Goal: Share content: Share content

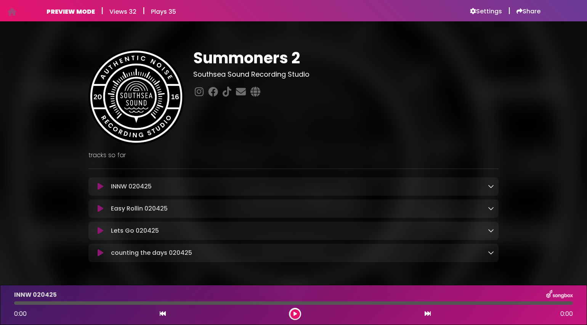
click at [101, 210] on icon at bounding box center [101, 209] width 6 height 8
click at [296, 315] on icon at bounding box center [294, 313] width 3 height 5
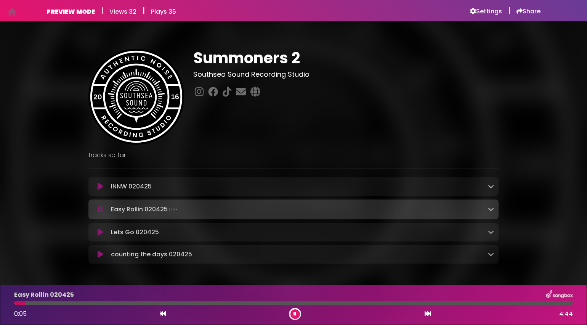
click at [73, 302] on div at bounding box center [293, 302] width 559 height 3
click at [164, 301] on div at bounding box center [293, 302] width 559 height 3
click at [297, 315] on button at bounding box center [295, 314] width 10 height 10
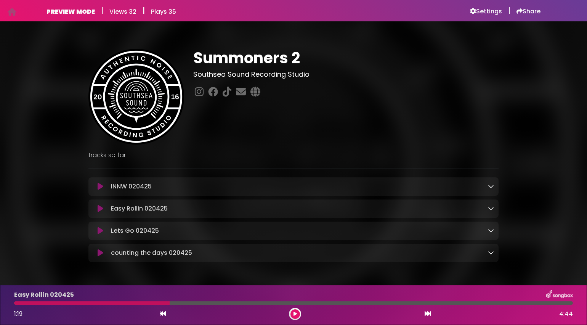
click at [529, 14] on h6 "Share" at bounding box center [528, 12] width 24 height 8
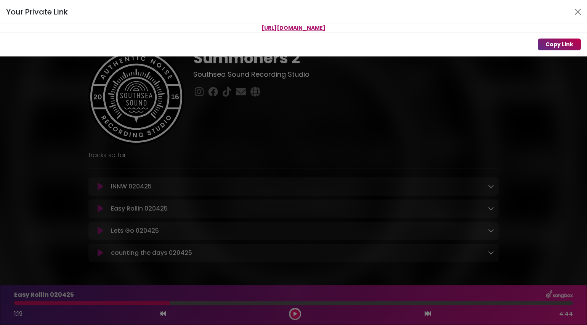
click at [564, 45] on button "Copy Link" at bounding box center [559, 44] width 43 height 12
click at [566, 45] on button "Copy Link" at bounding box center [559, 44] width 43 height 12
click at [578, 13] on button "Close" at bounding box center [578, 12] width 12 height 12
